Goal: Transaction & Acquisition: Purchase product/service

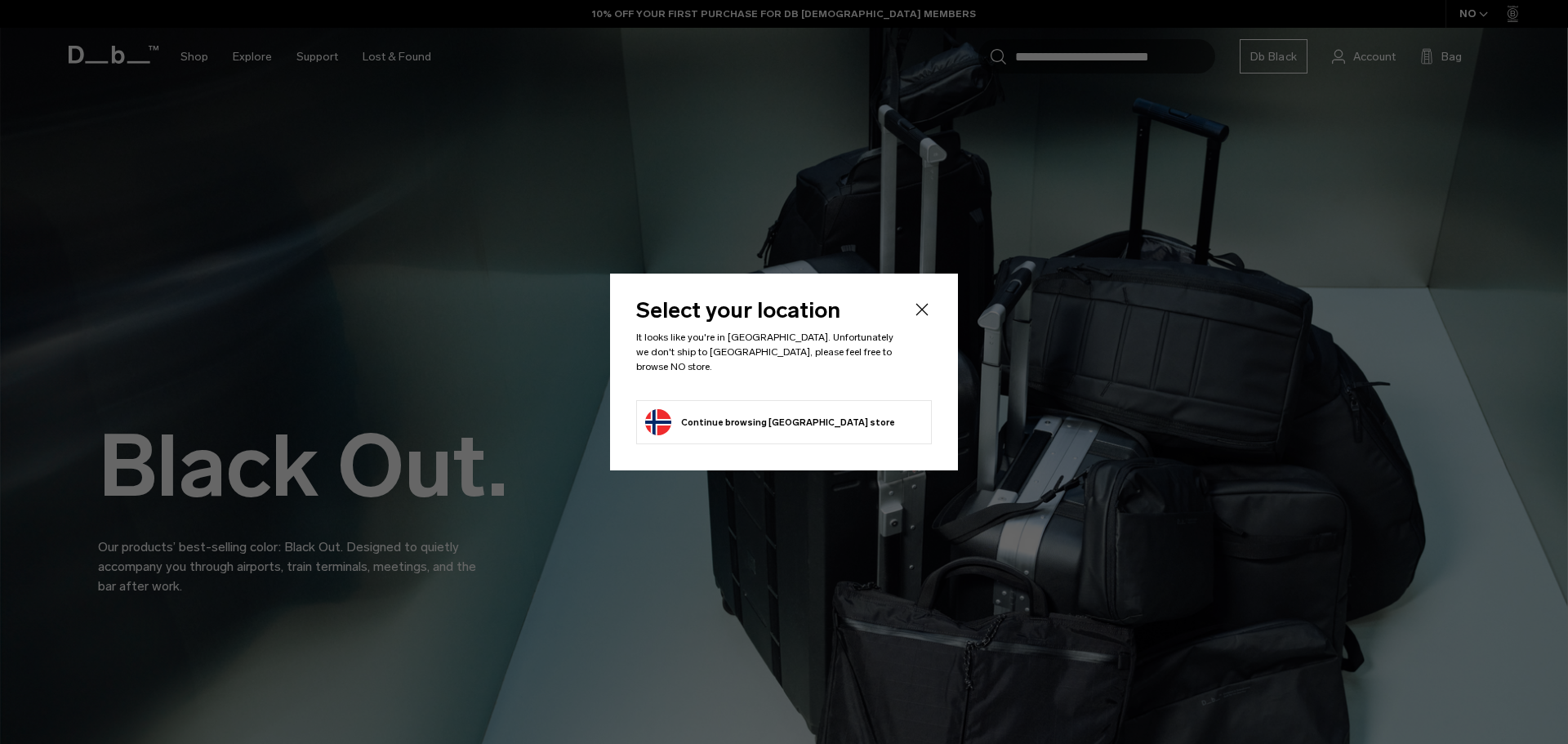
click at [917, 315] on icon "Close" at bounding box center [922, 310] width 20 height 20
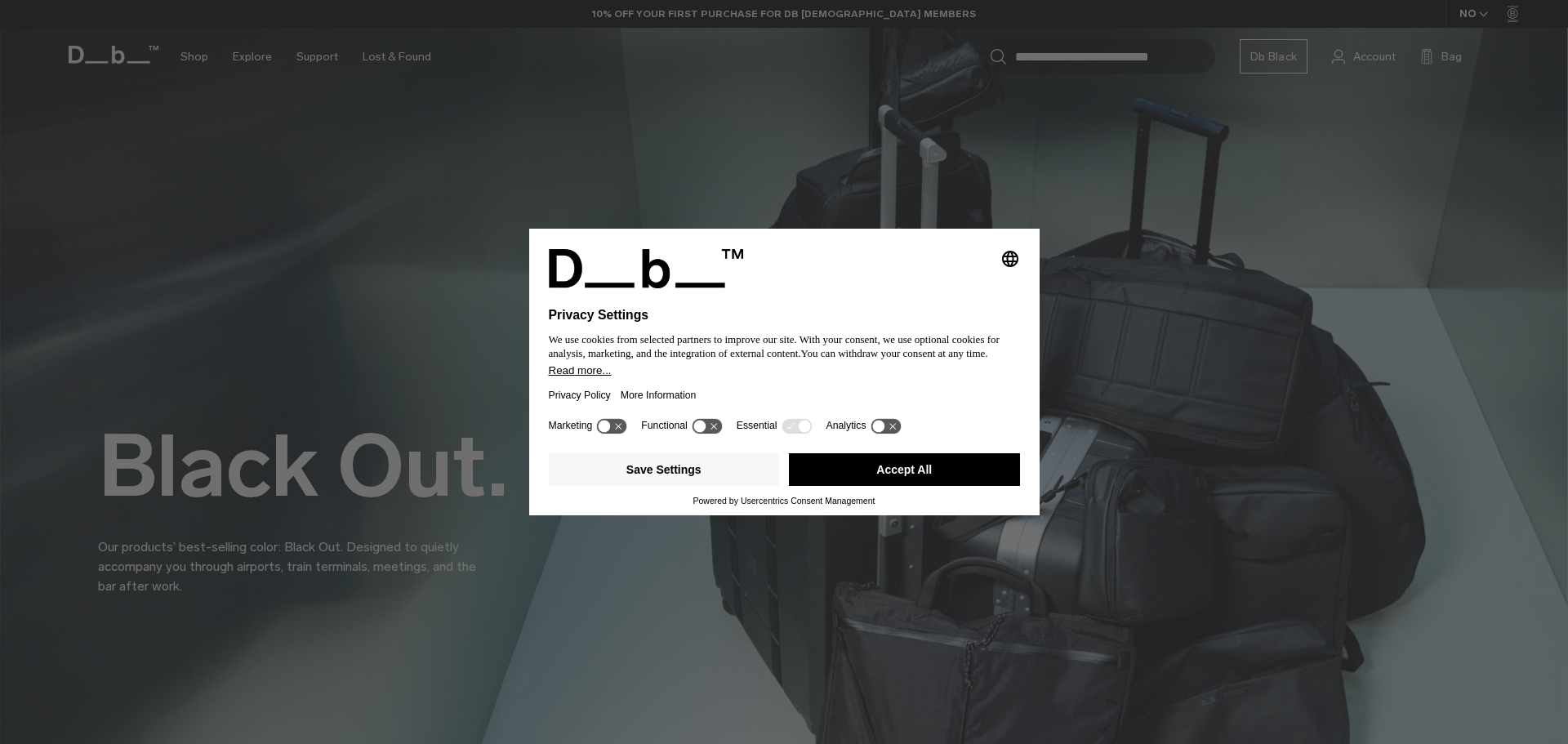
click at [970, 474] on button "Accept All" at bounding box center [905, 470] width 232 height 33
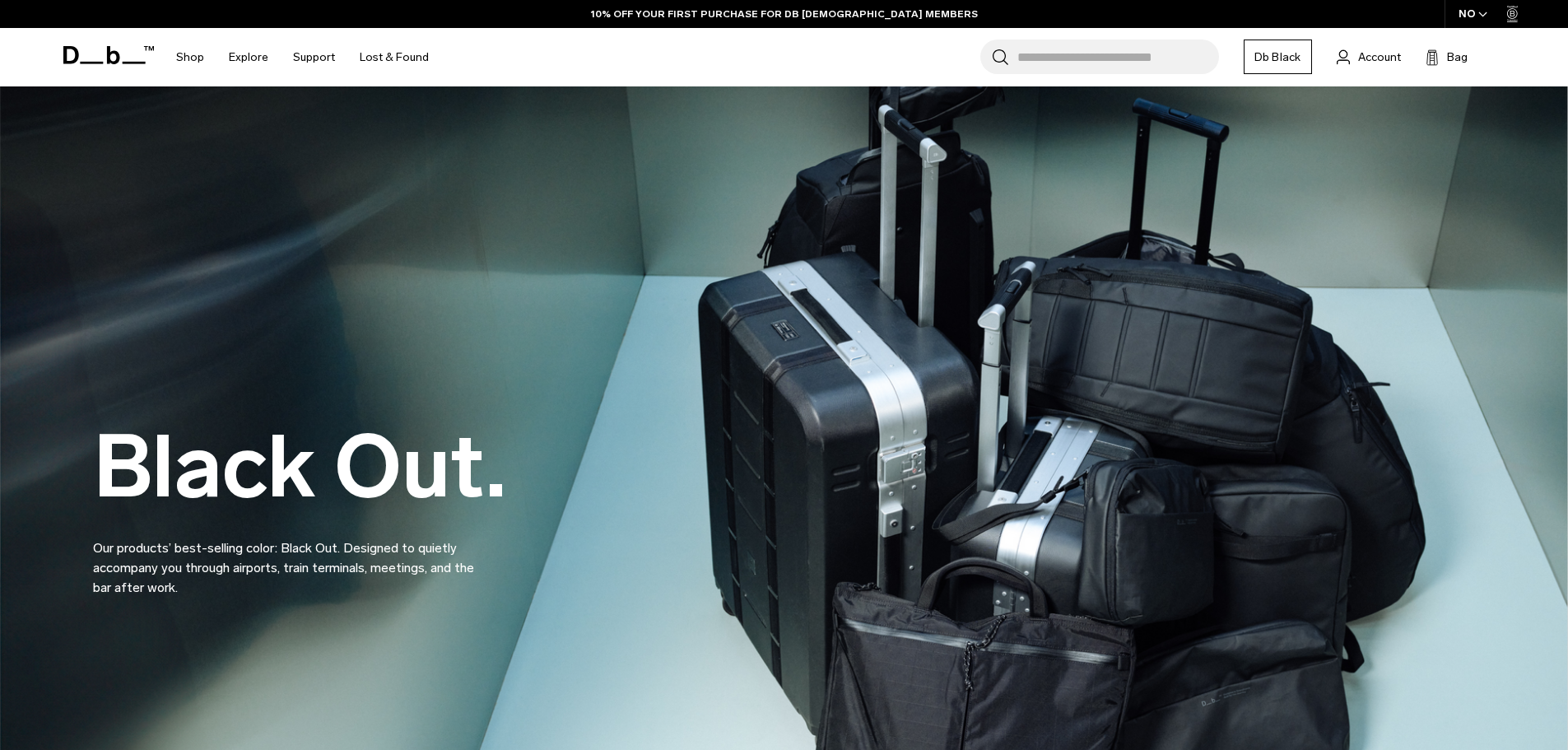
click at [1467, 10] on div "NO" at bounding box center [1474, 14] width 58 height 28
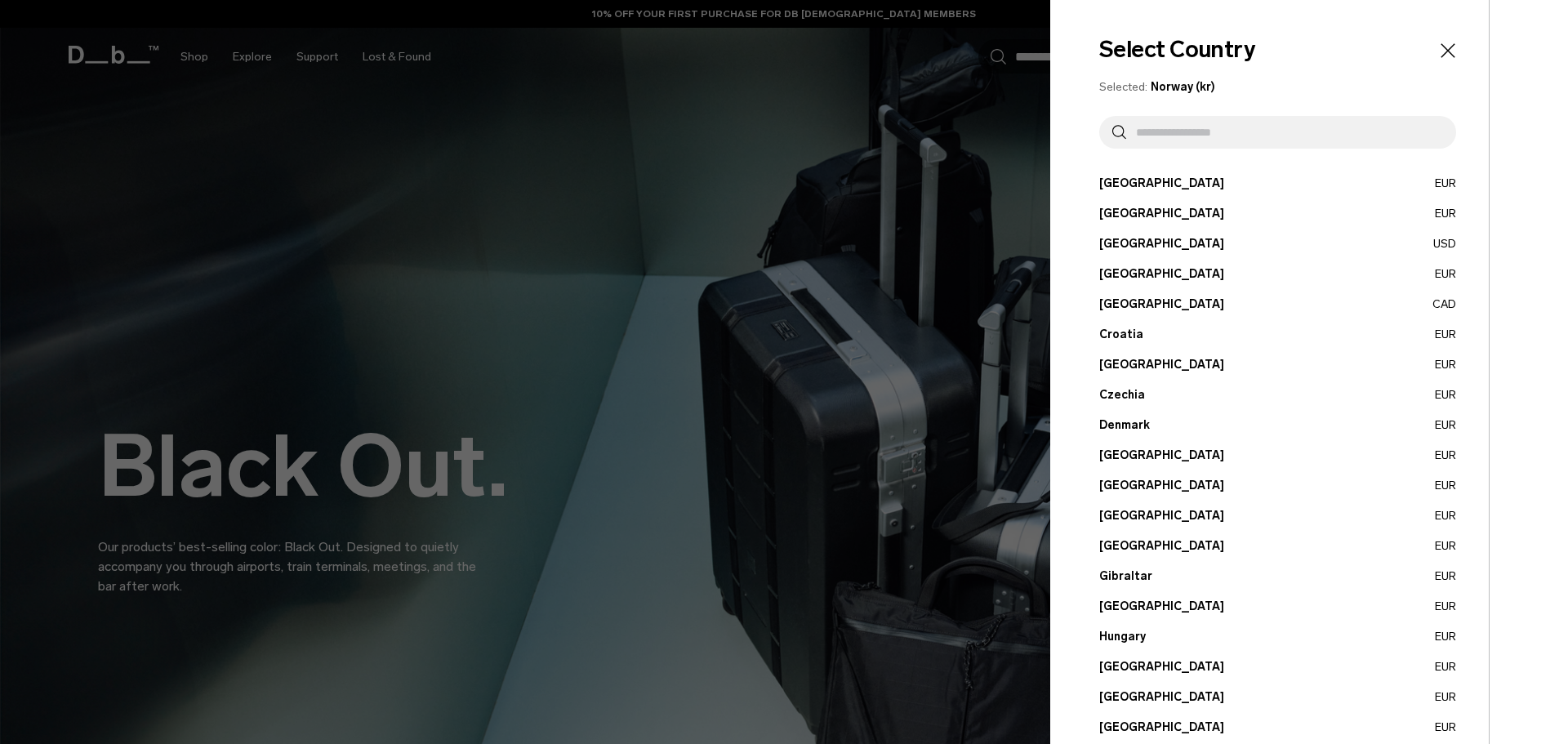
click at [1127, 303] on button "Canada CAD" at bounding box center [1278, 304] width 357 height 17
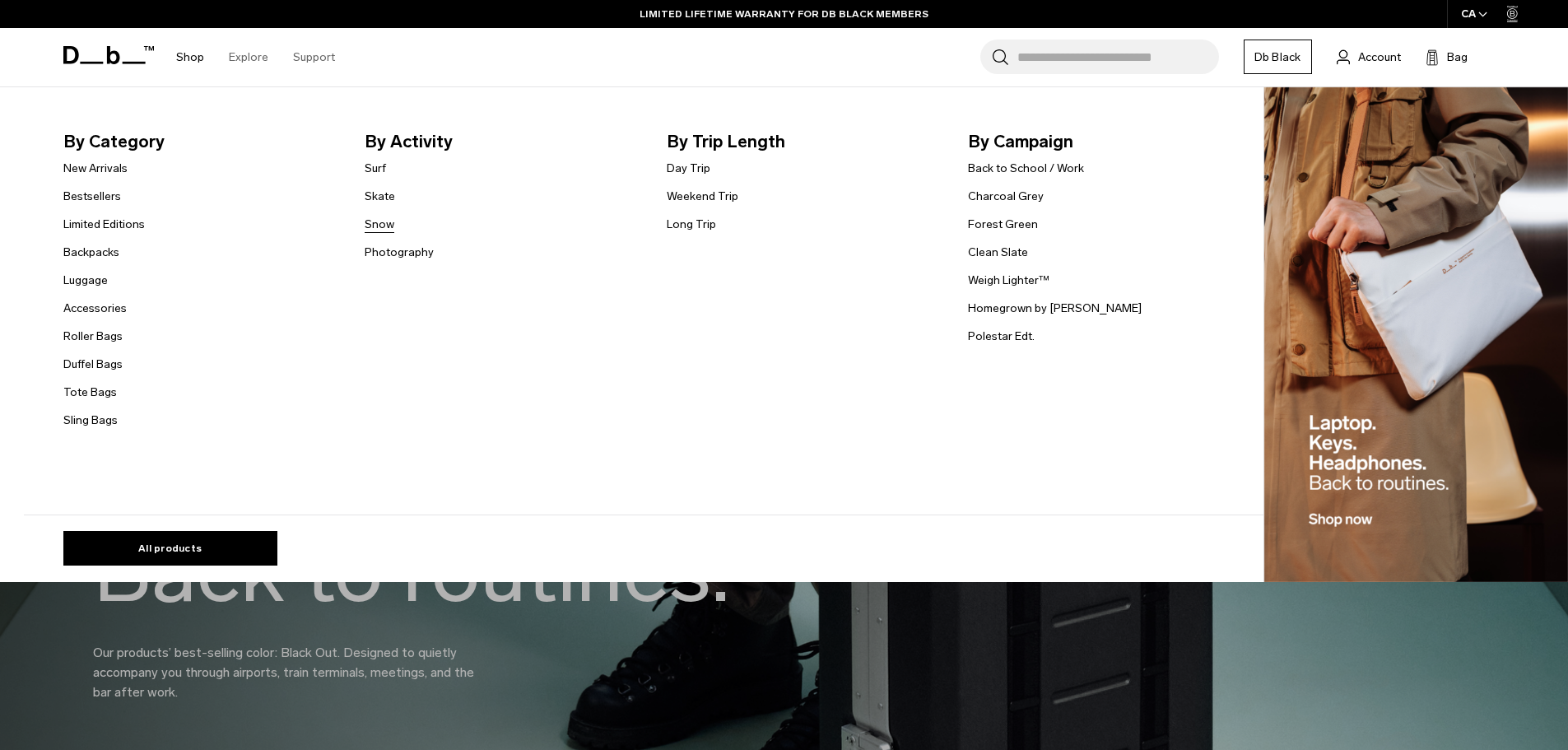
click at [388, 227] on link "Snow" at bounding box center [379, 225] width 30 height 17
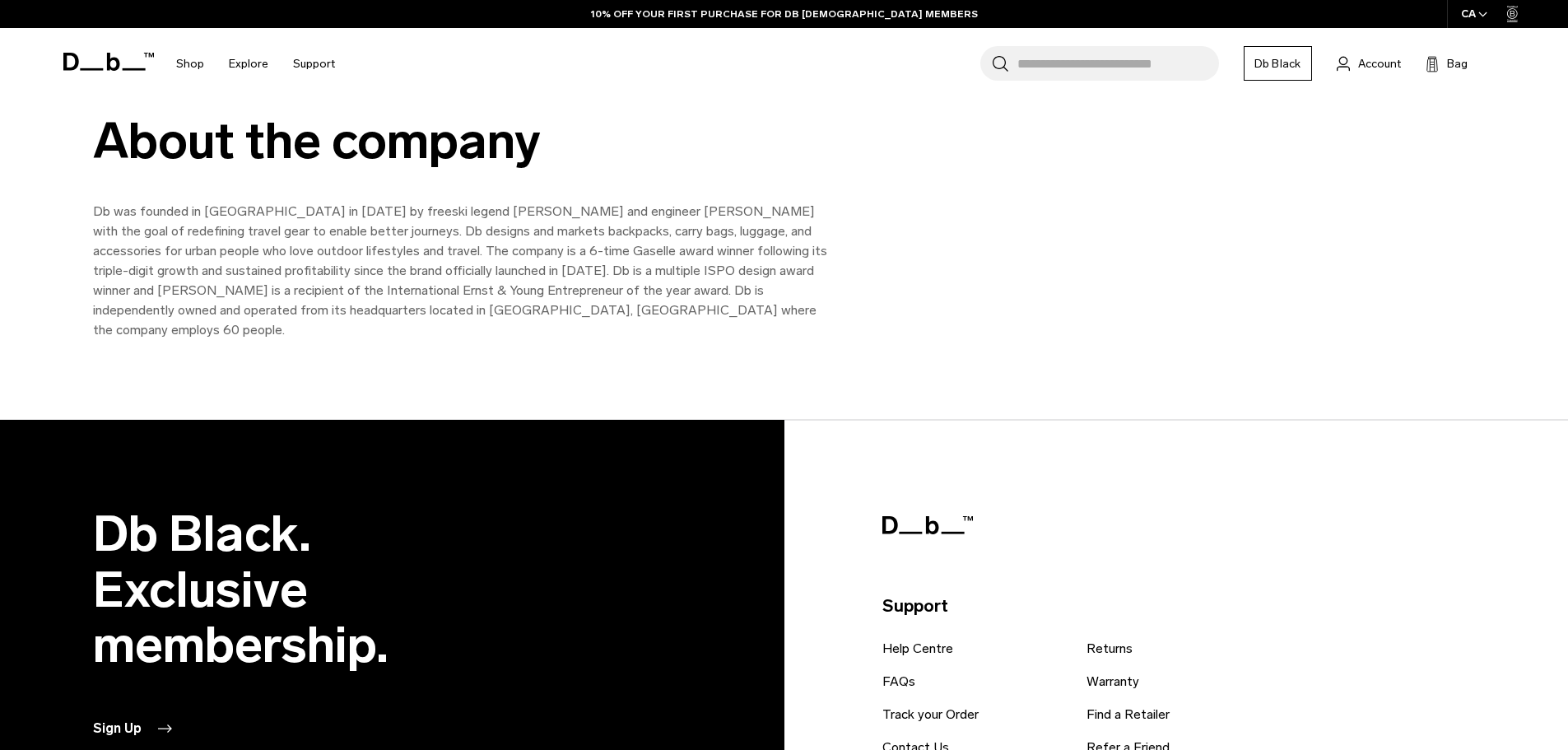
scroll to position [2603, 0]
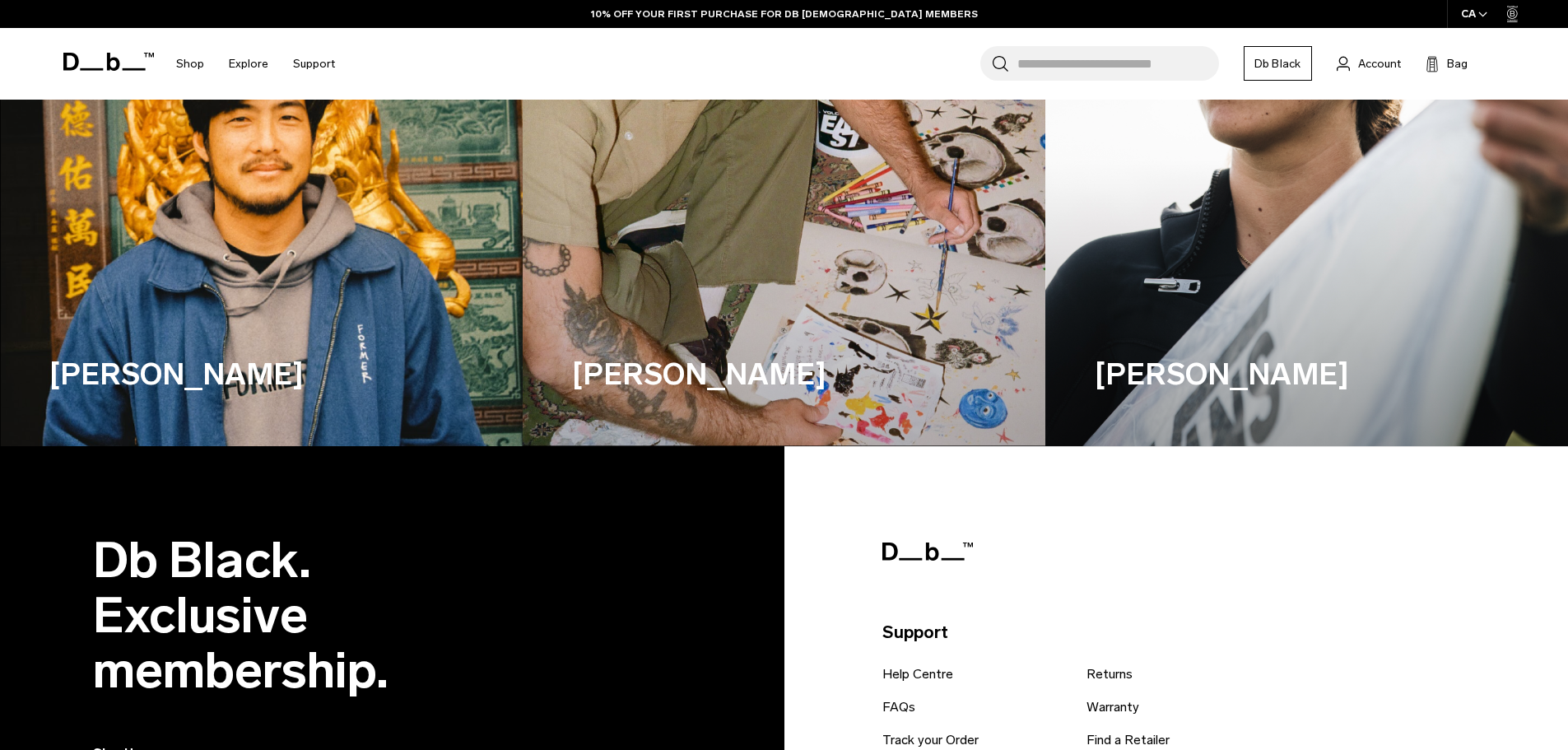
scroll to position [5762, 0]
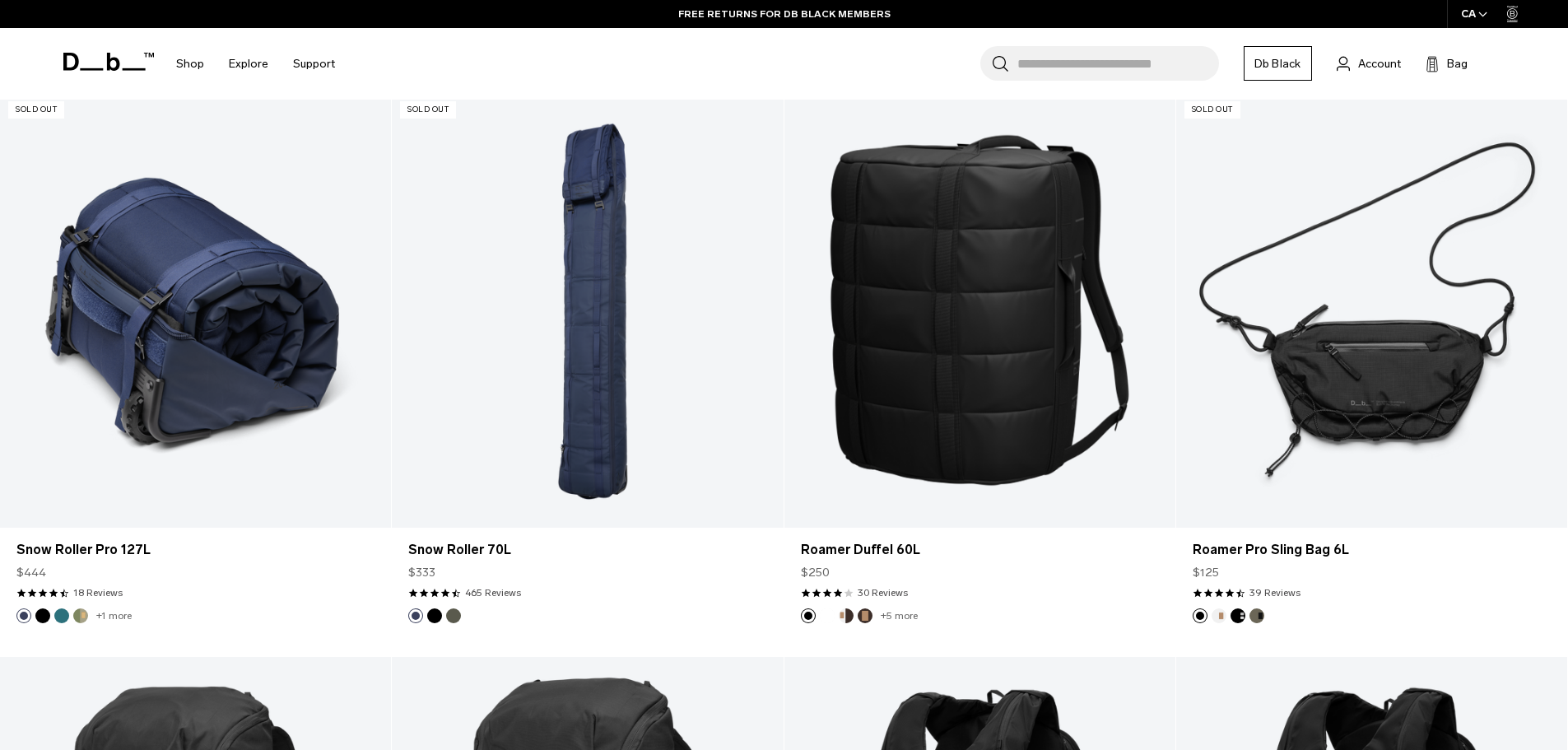
scroll to position [906, 0]
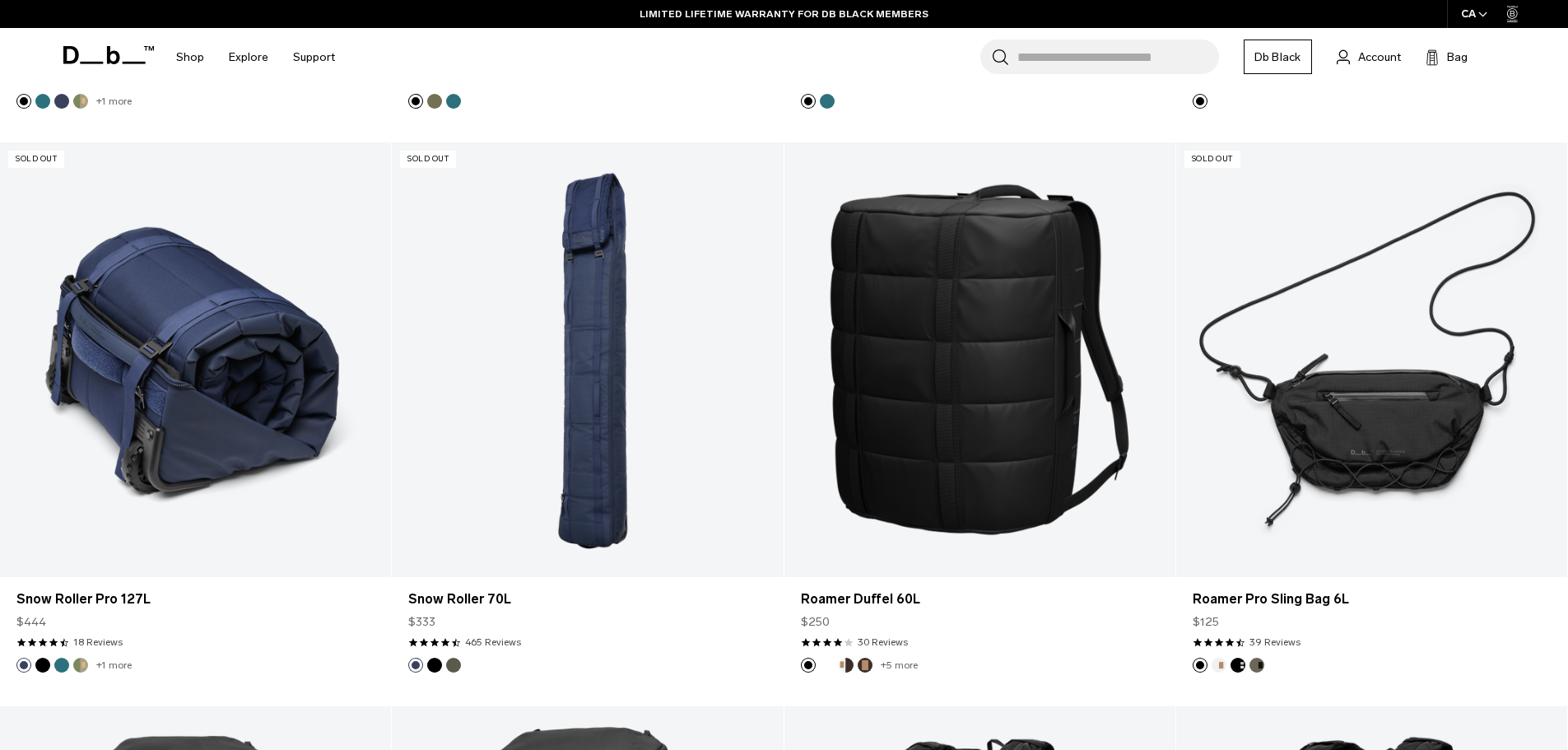
click at [280, 337] on link "Snow Roller Pro 127L" at bounding box center [195, 359] width 391 height 434
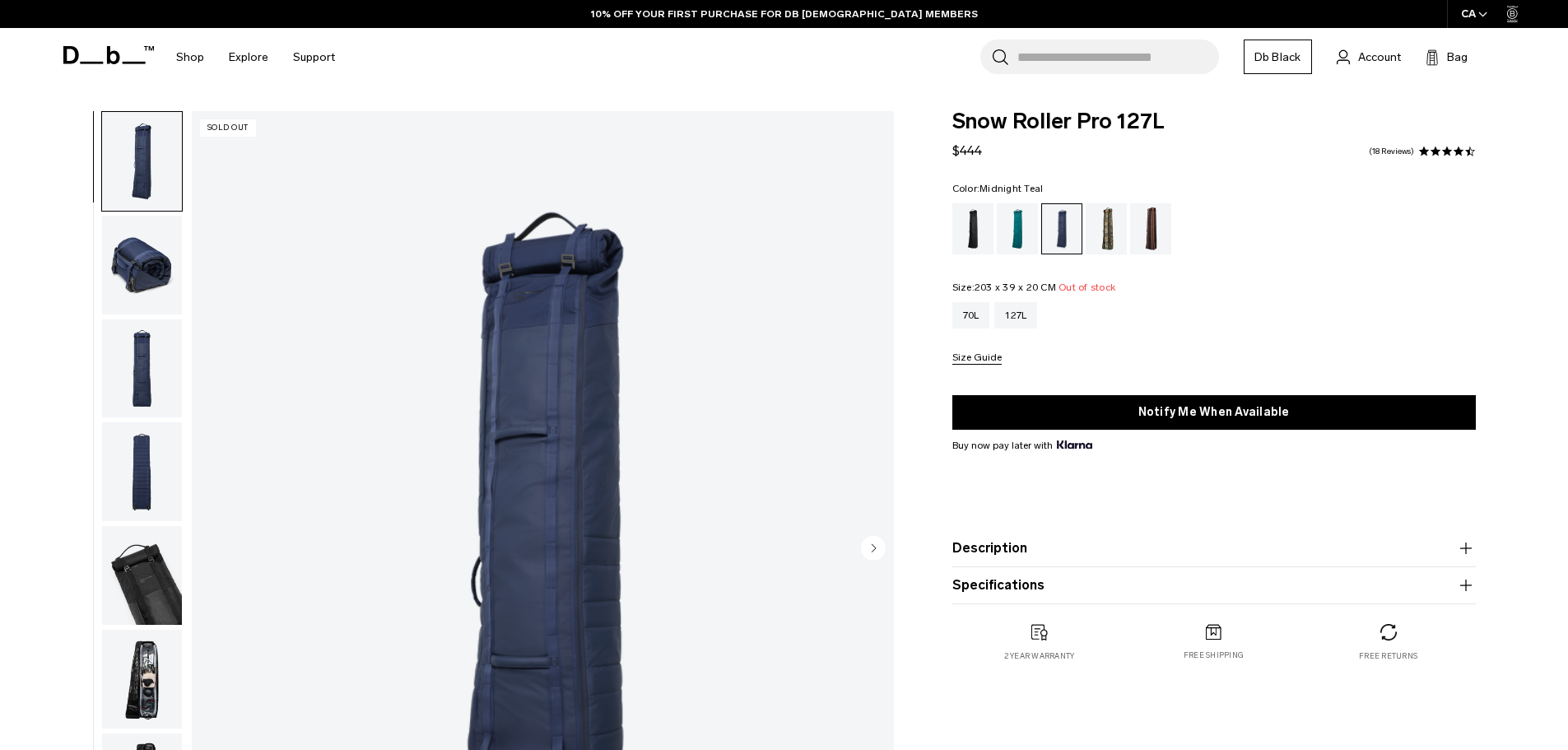
click at [1020, 234] on div "Midnight Teal" at bounding box center [1017, 229] width 42 height 51
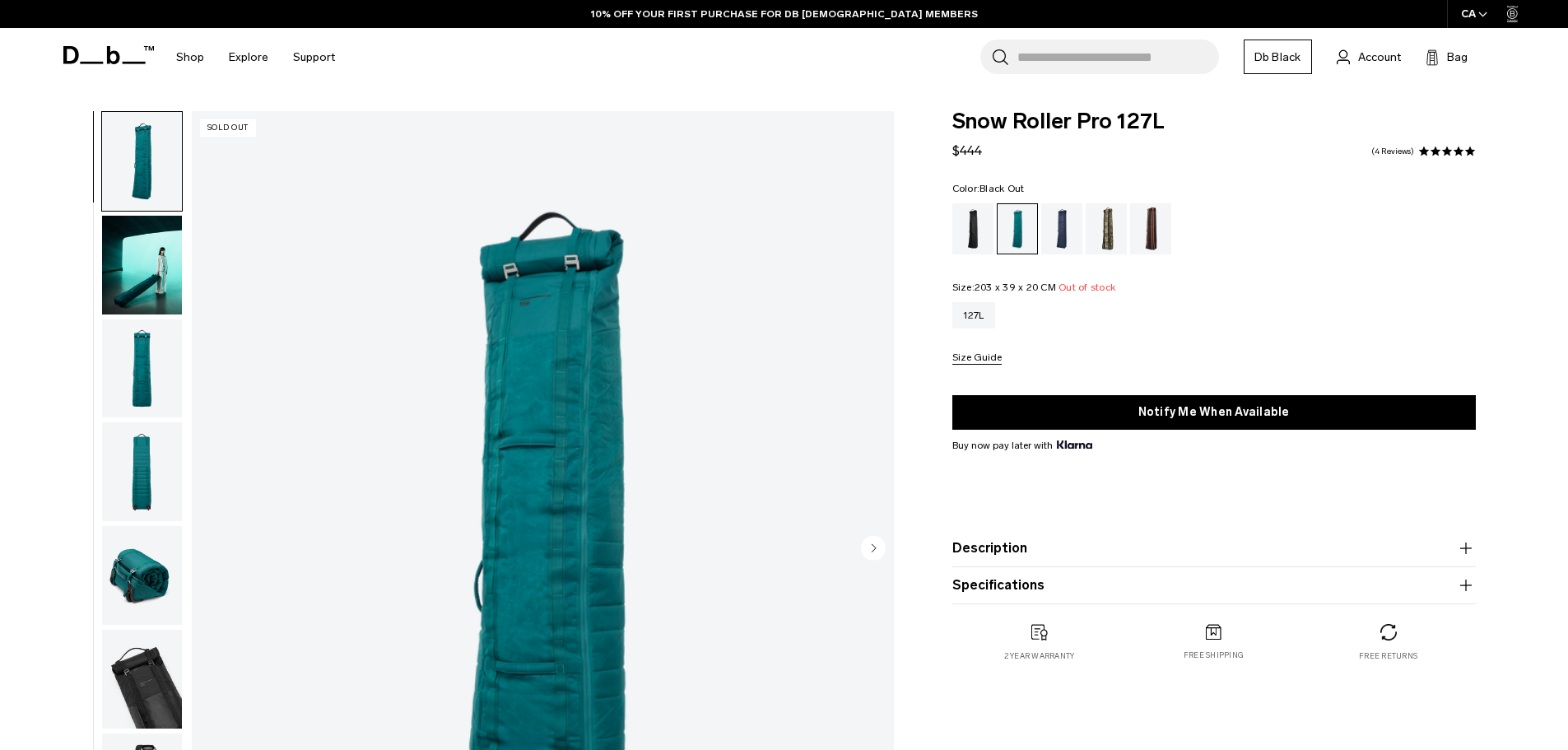
click at [982, 229] on div "Black Out" at bounding box center [974, 229] width 42 height 51
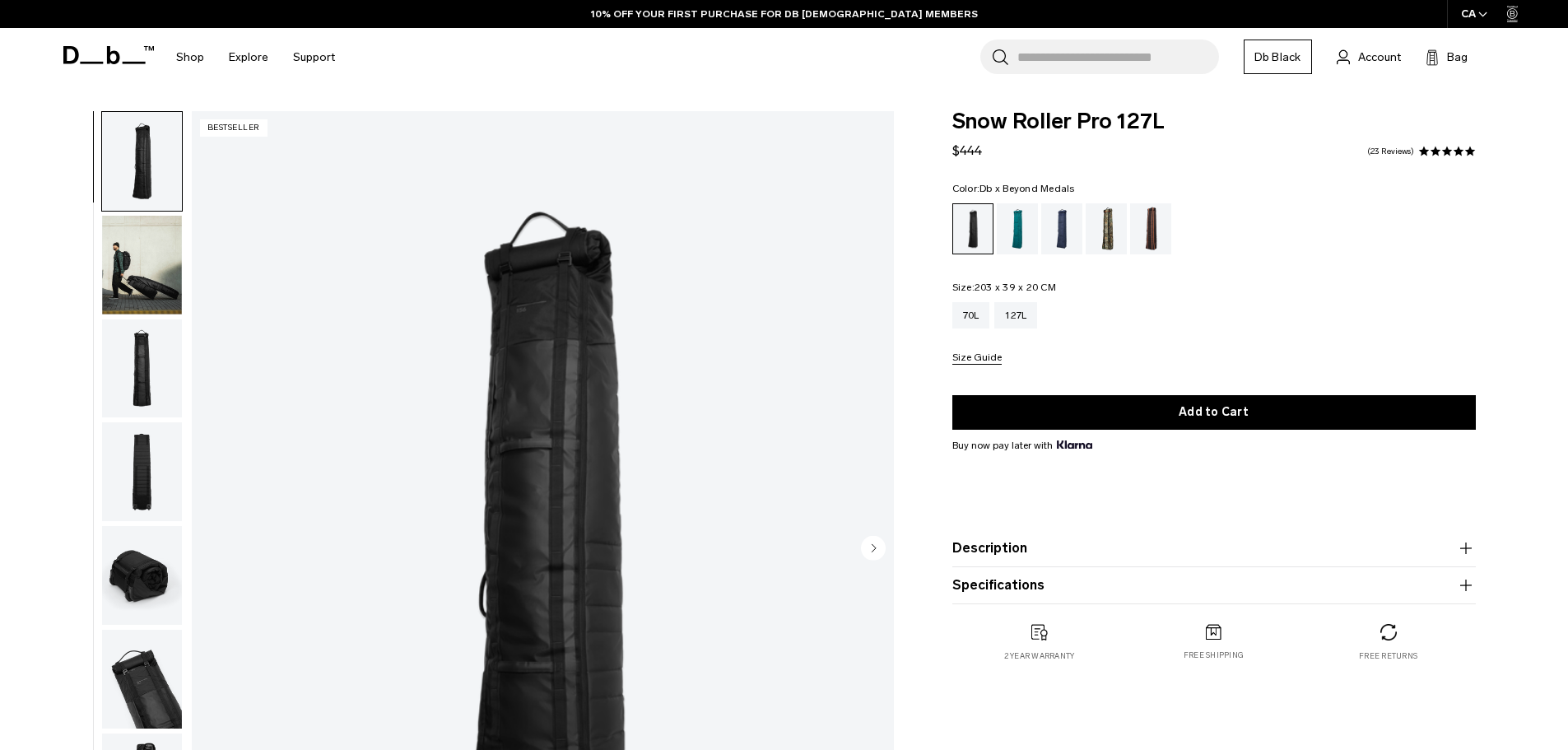
click at [1097, 226] on div "Db x Beyond Medals" at bounding box center [1107, 229] width 42 height 51
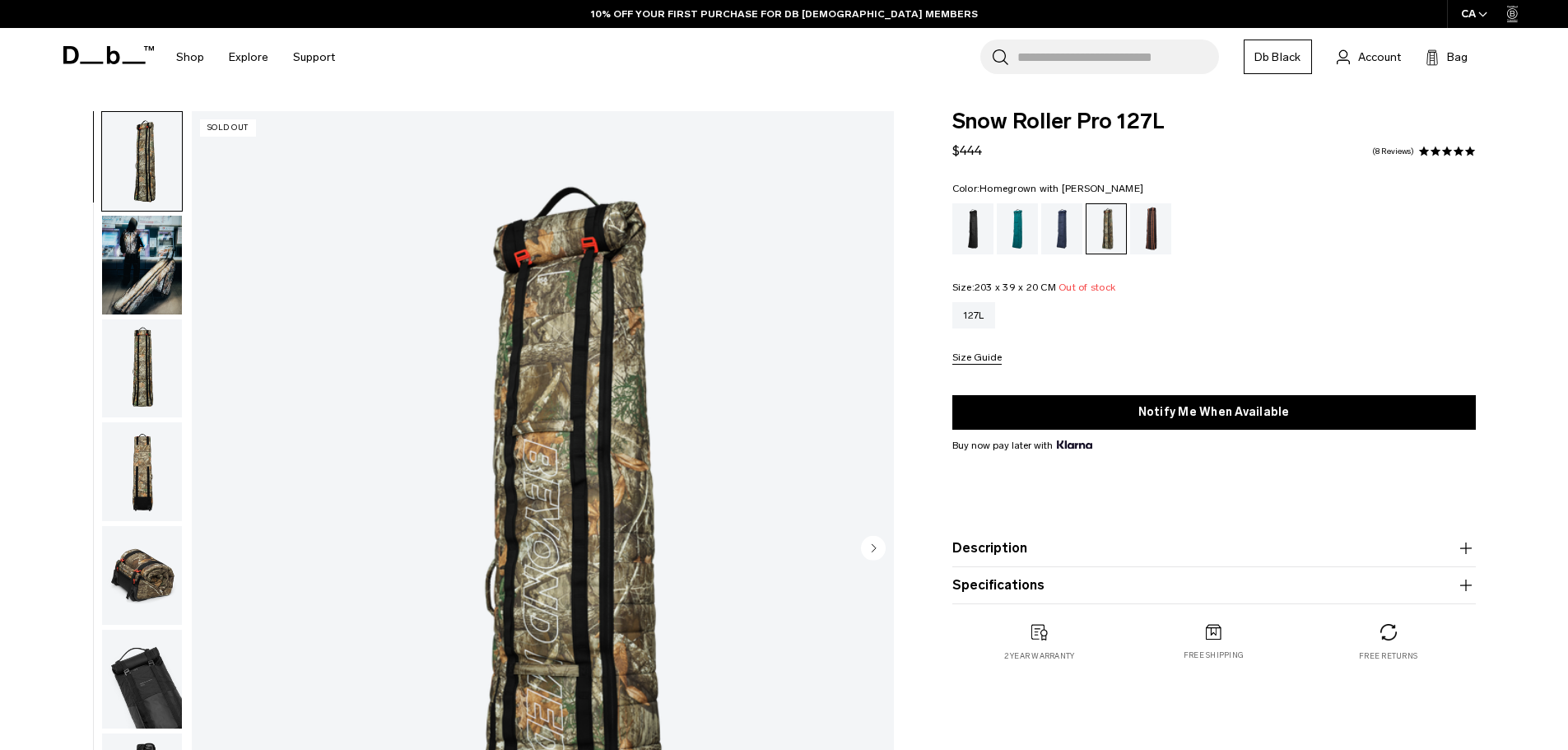
click at [1147, 219] on div "Homegrown with Lu" at bounding box center [1151, 229] width 42 height 51
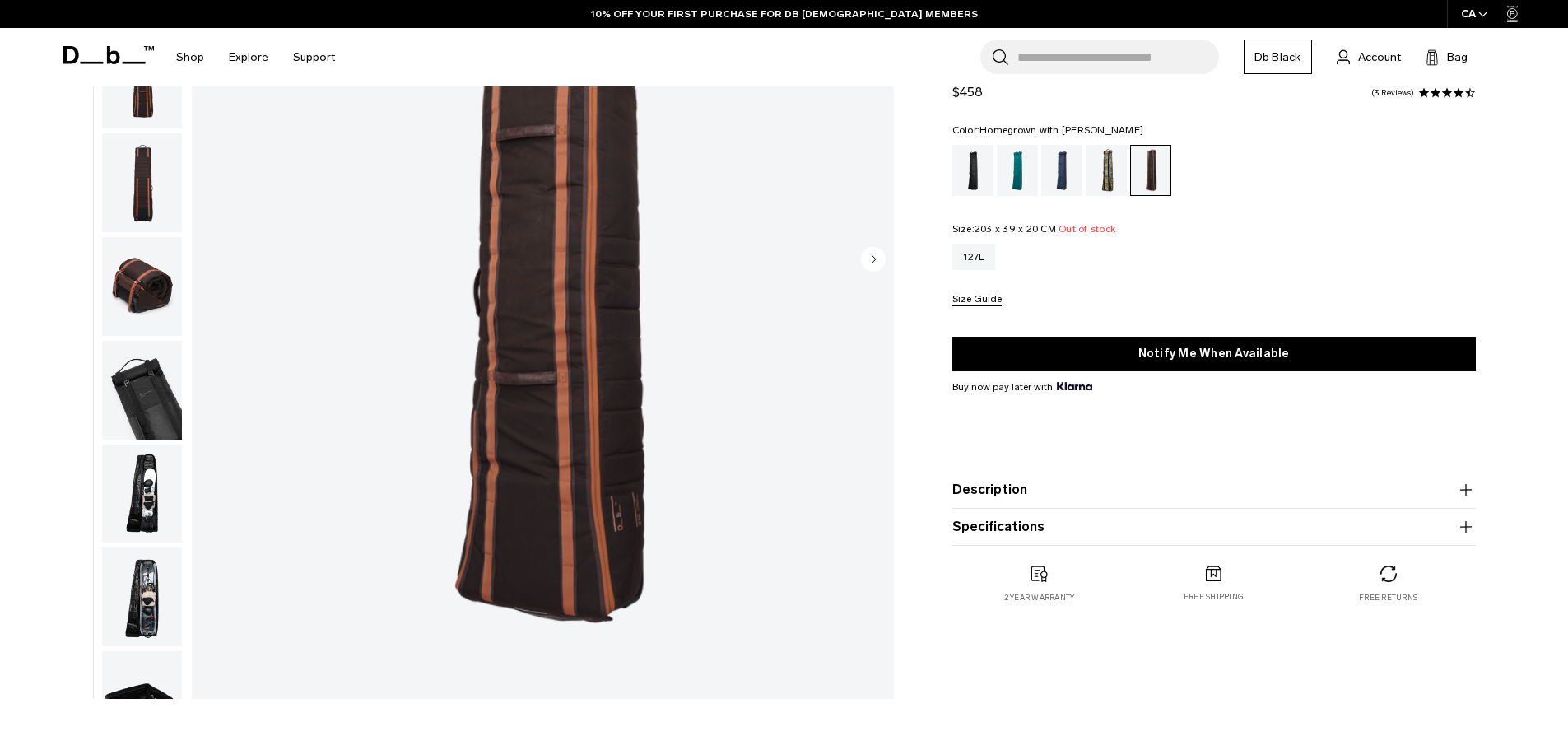
scroll to position [494, 0]
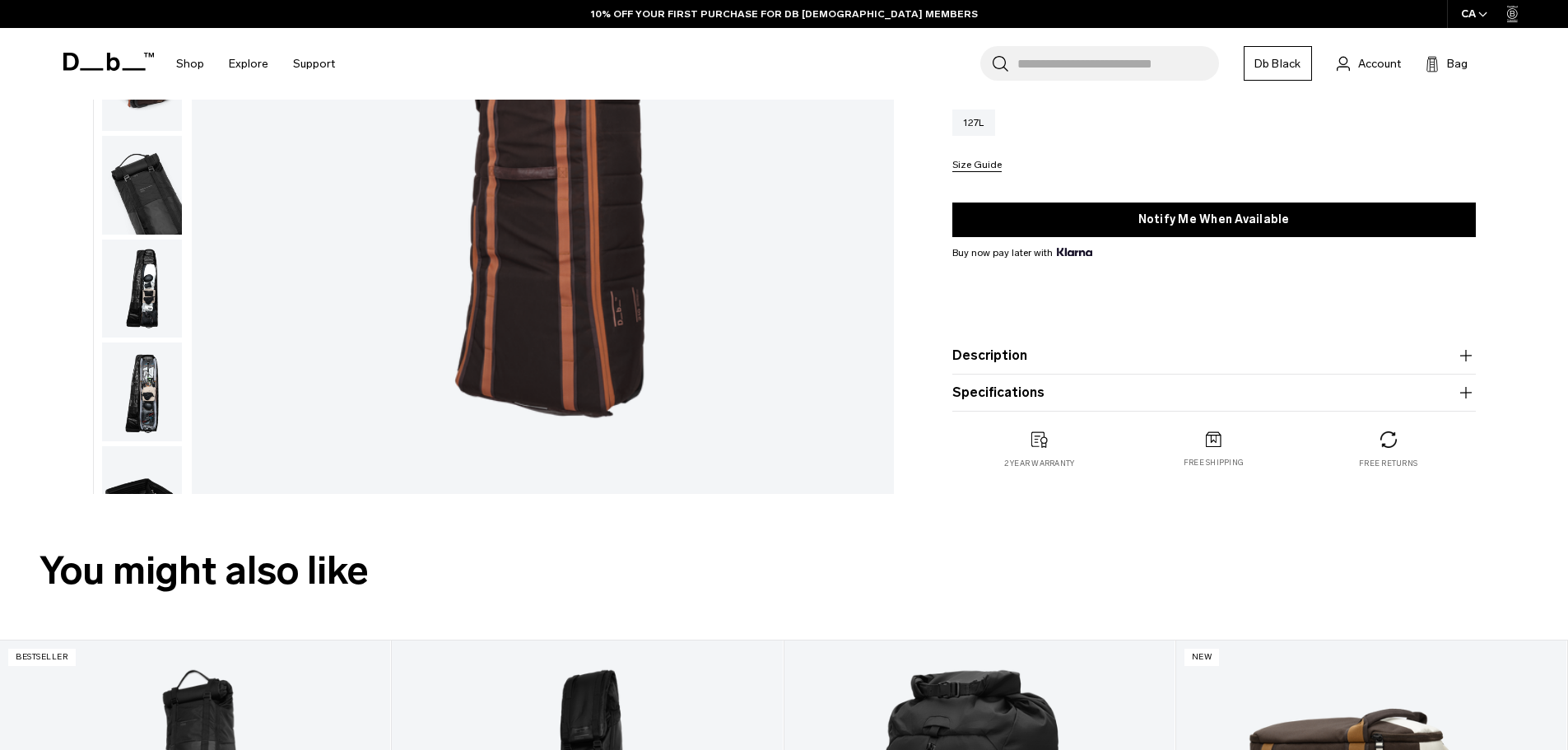
click at [1039, 352] on button "Description" at bounding box center [1214, 356] width 524 height 20
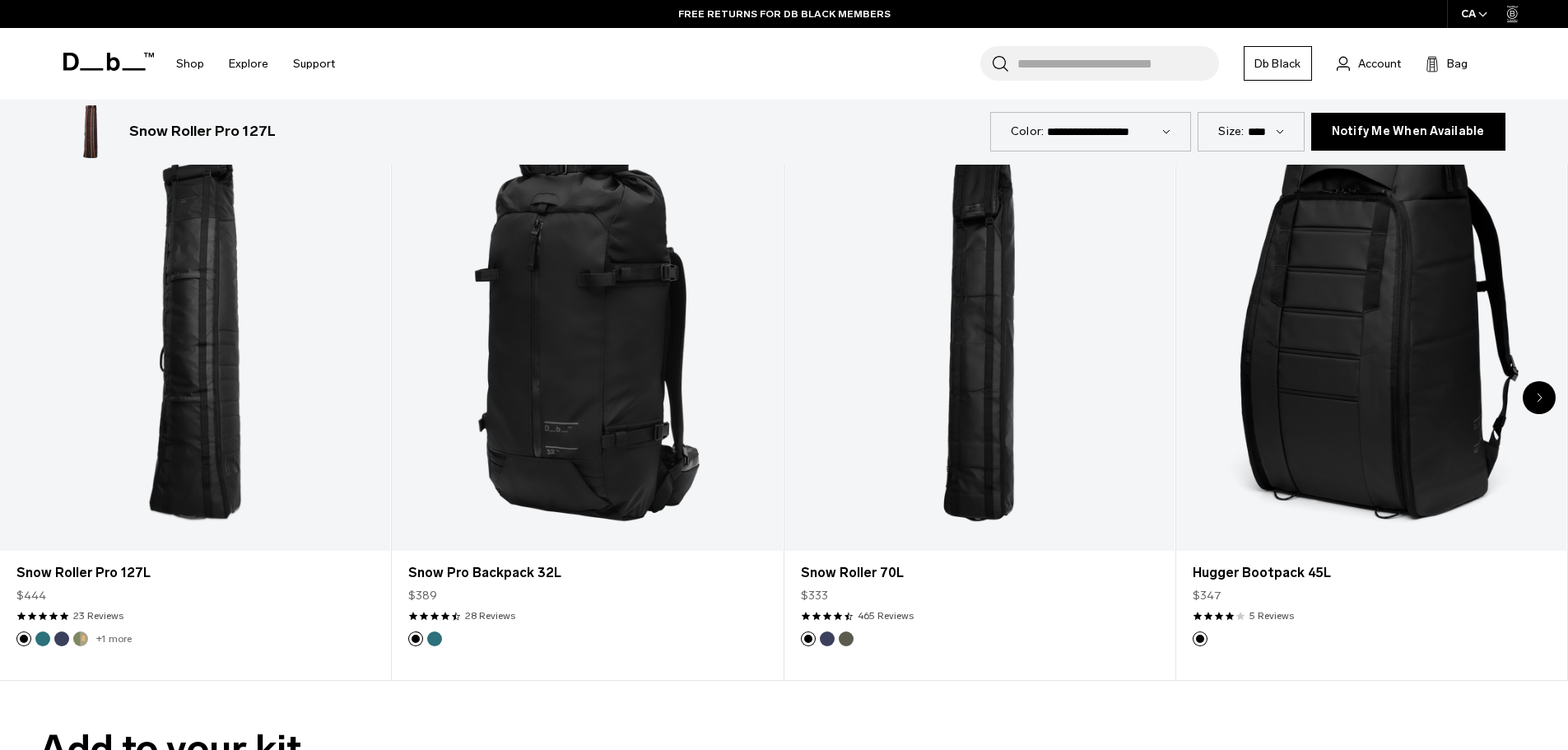
scroll to position [3951, 0]
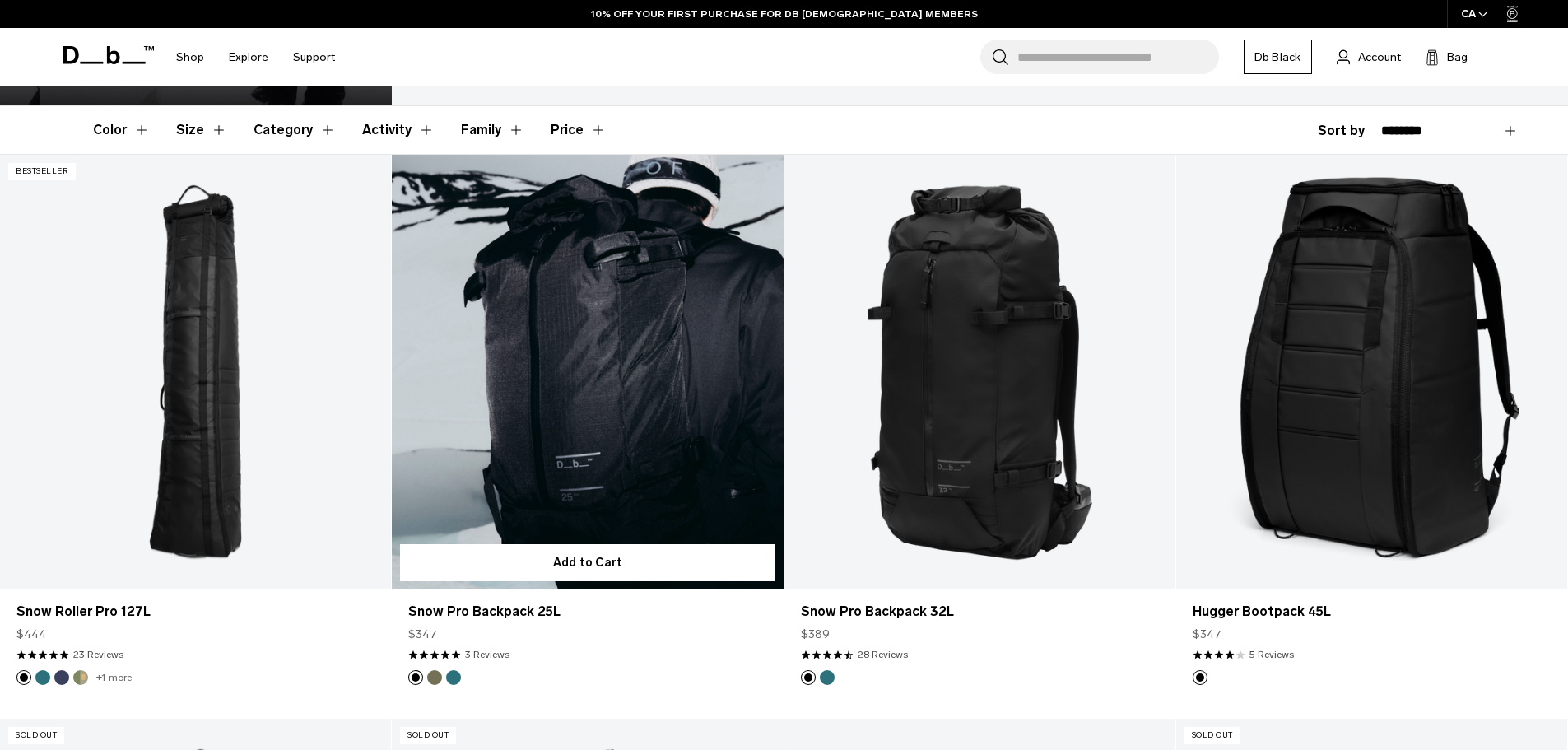
click at [627, 295] on link "Snow Pro Backpack 25L" at bounding box center [586, 372] width 391 height 434
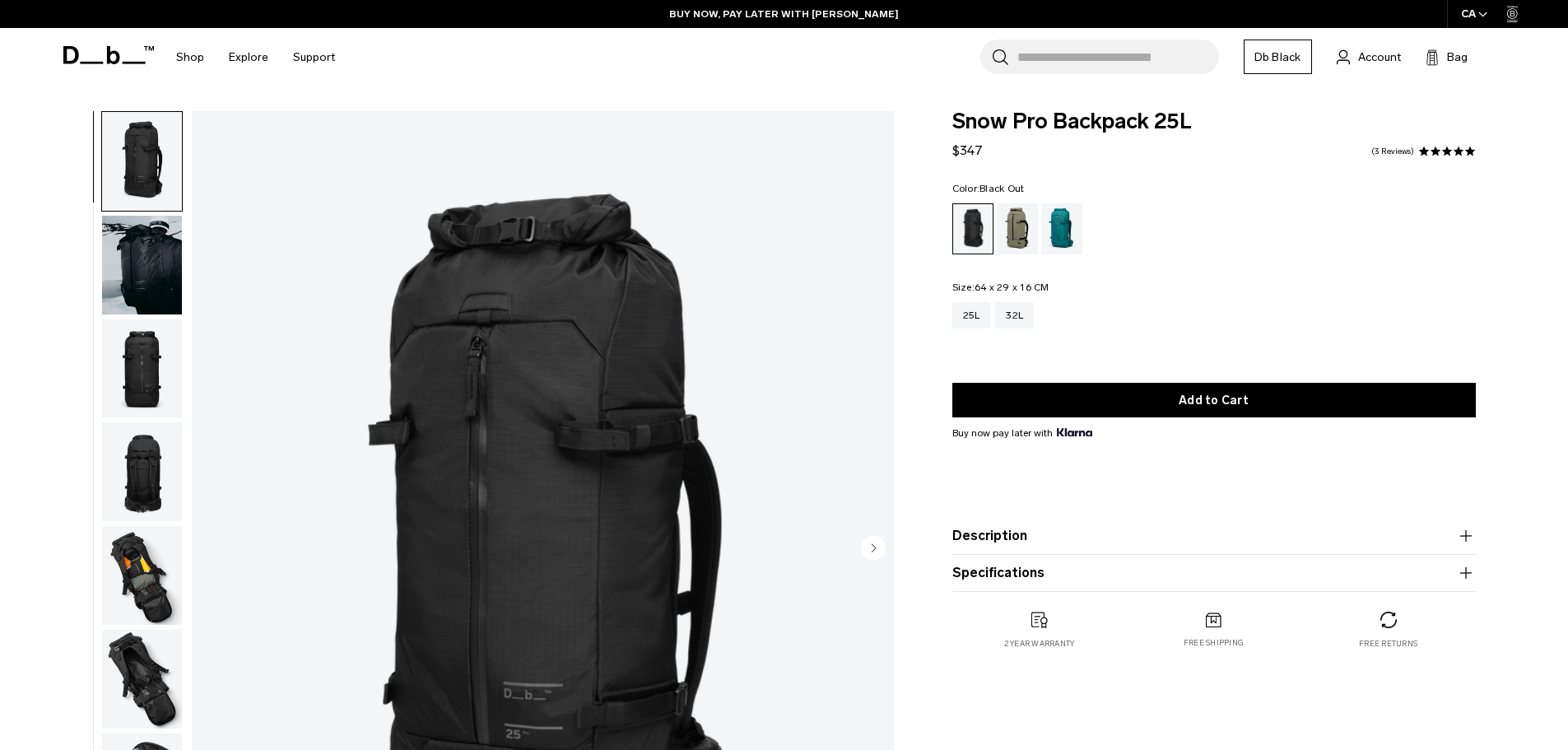
click at [145, 587] on img "button" at bounding box center [142, 575] width 80 height 99
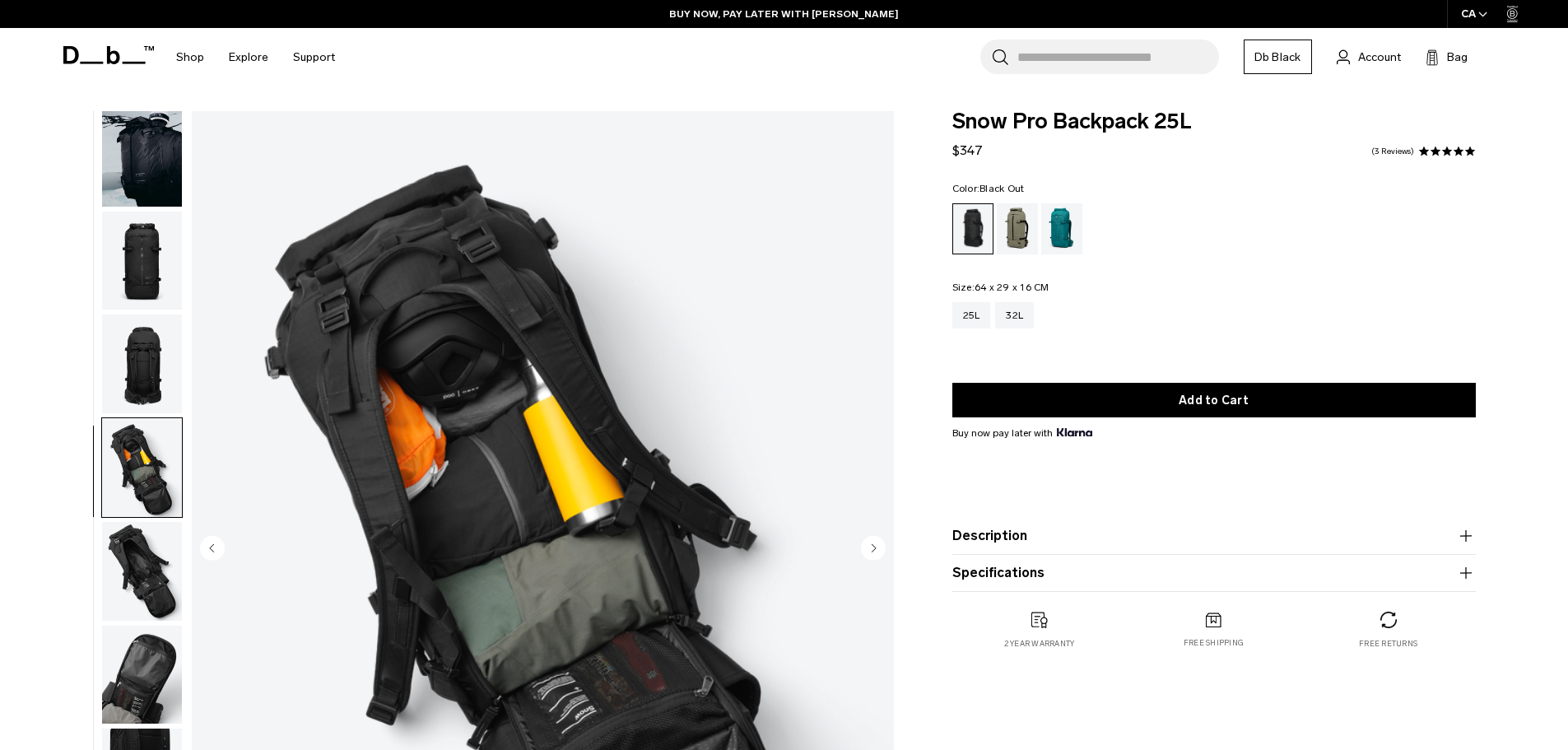
scroll to position [260, 0]
